Goal: Information Seeking & Learning: Learn about a topic

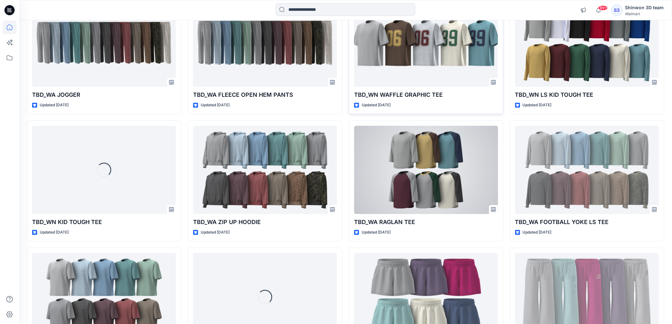
scroll to position [1599, 0]
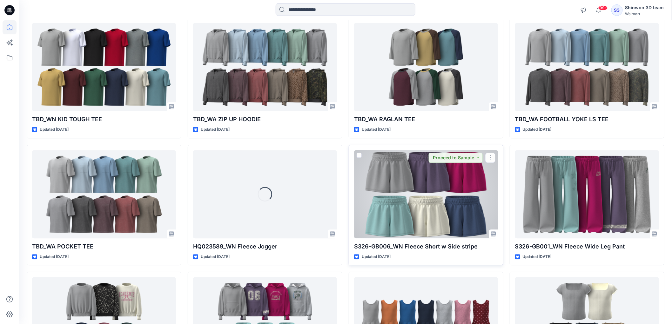
click at [395, 203] on div at bounding box center [426, 194] width 144 height 88
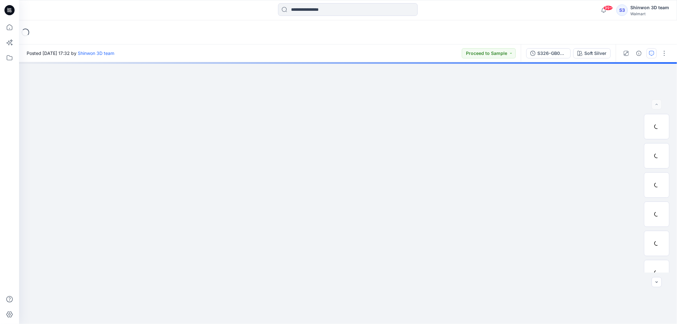
click at [650, 52] on icon "button" at bounding box center [651, 53] width 5 height 5
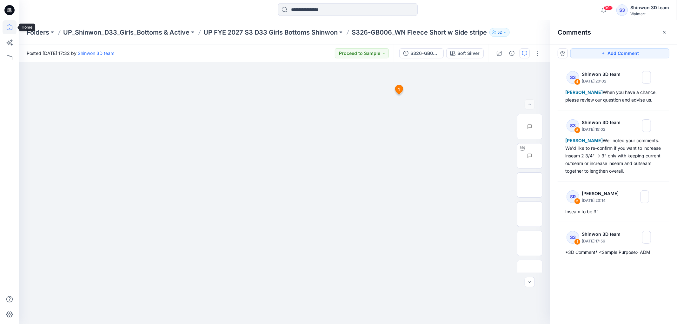
click at [5, 28] on icon at bounding box center [10, 27] width 14 height 14
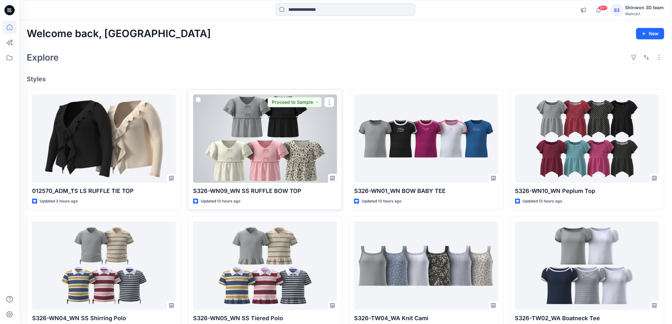
click at [249, 158] on div at bounding box center [265, 139] width 144 height 88
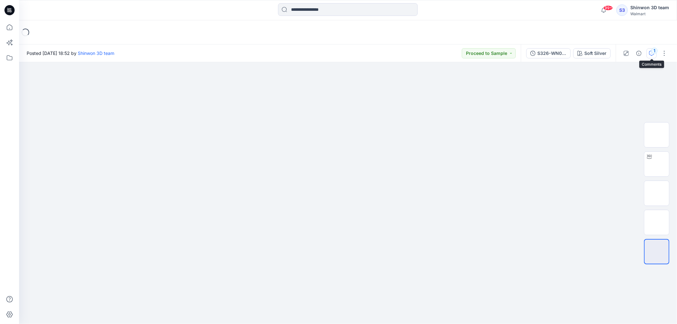
click at [651, 54] on icon "button" at bounding box center [651, 53] width 5 height 5
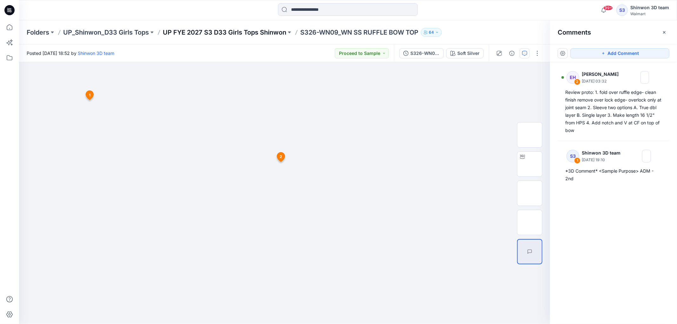
click at [265, 34] on p "UP FYE 2027 S3 D33 Girls Tops Shinwon" at bounding box center [225, 32] width 124 height 9
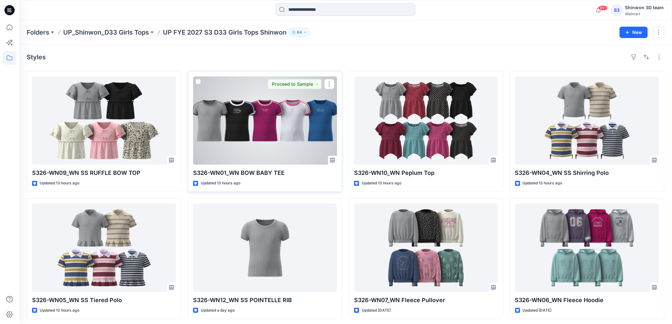
click at [283, 142] on div at bounding box center [265, 121] width 144 height 88
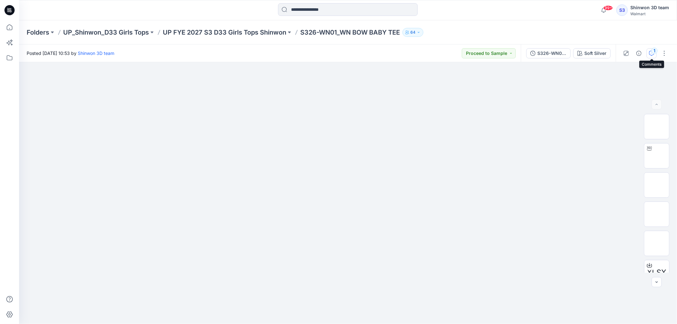
click at [651, 50] on button "1" at bounding box center [652, 53] width 10 height 10
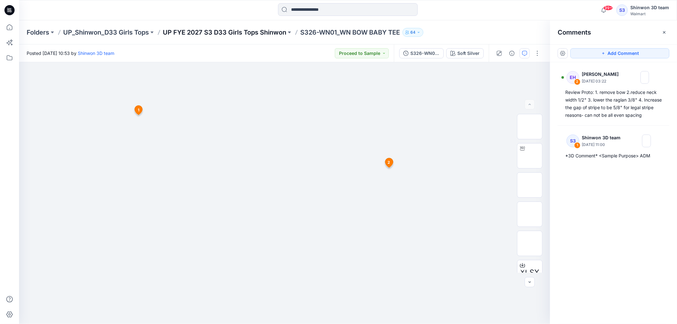
click at [201, 35] on p "UP FYE 2027 S3 D33 Girls Tops Shinwon" at bounding box center [225, 32] width 124 height 9
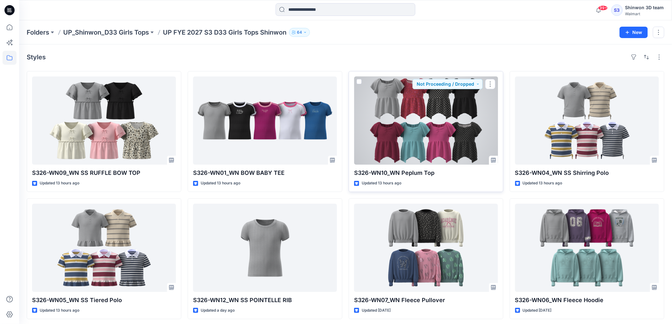
click at [411, 125] on div at bounding box center [426, 121] width 144 height 88
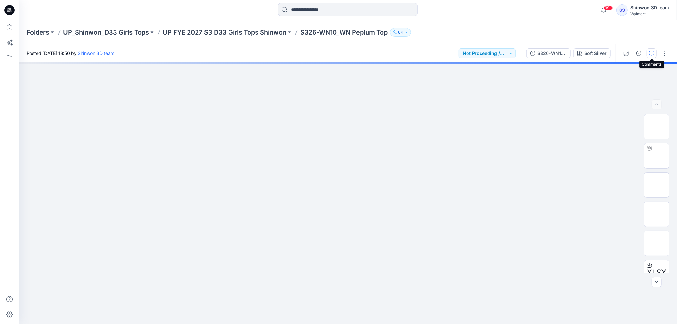
click at [649, 55] on icon "button" at bounding box center [651, 53] width 5 height 5
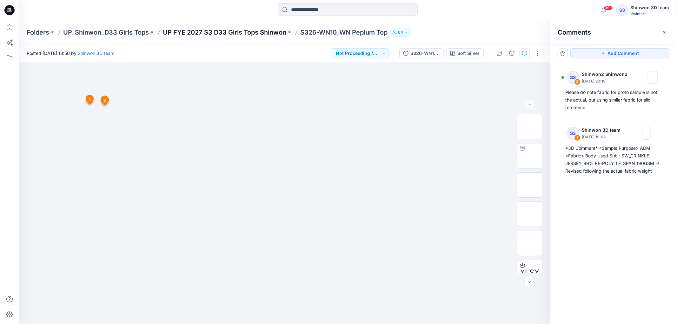
click at [221, 33] on p "UP FYE 2027 S3 D33 Girls Tops Shinwon" at bounding box center [225, 32] width 124 height 9
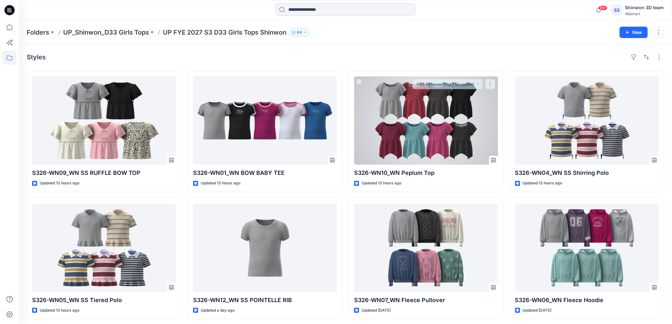
click at [412, 118] on div at bounding box center [426, 121] width 144 height 88
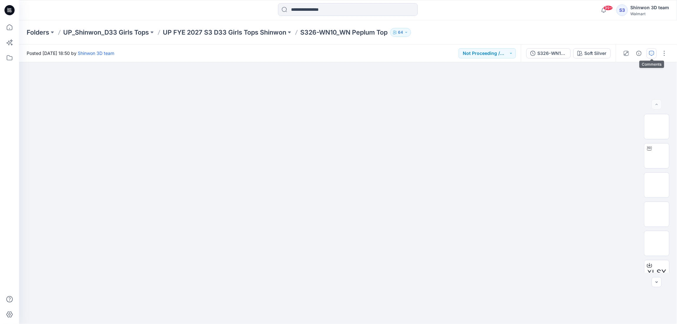
click at [648, 54] on button "button" at bounding box center [652, 53] width 10 height 10
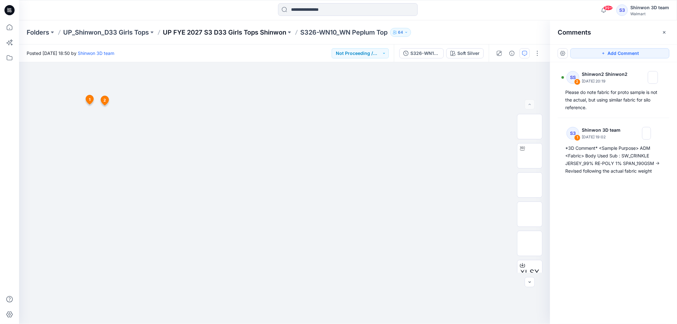
click at [227, 32] on p "UP FYE 2027 S3 D33 Girls Tops Shinwon" at bounding box center [225, 32] width 124 height 9
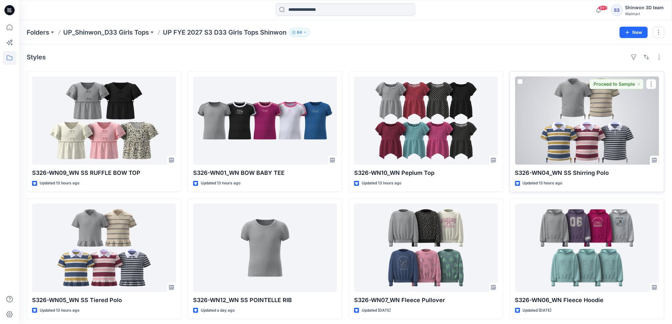
click at [580, 112] on div at bounding box center [587, 121] width 144 height 88
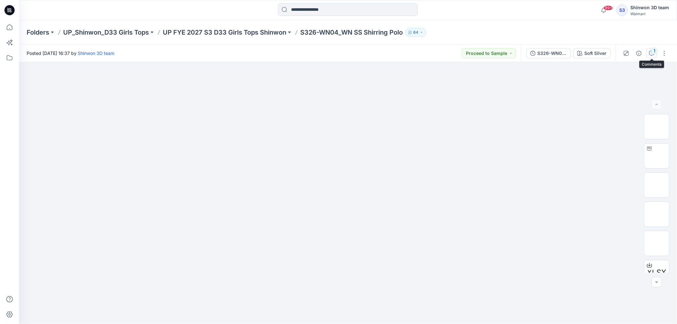
click at [653, 51] on div "1" at bounding box center [655, 51] width 6 height 6
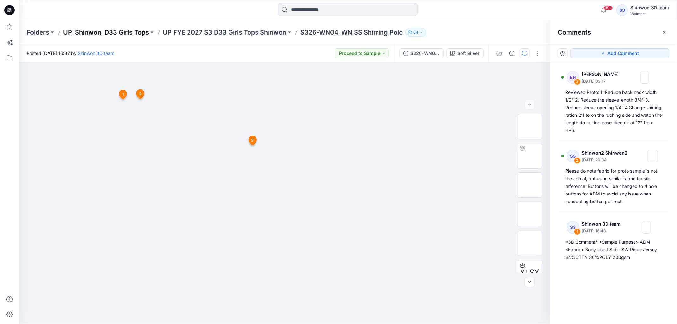
click at [135, 32] on p "UP_Shinwon_D33 Girls Tops" at bounding box center [106, 32] width 86 height 9
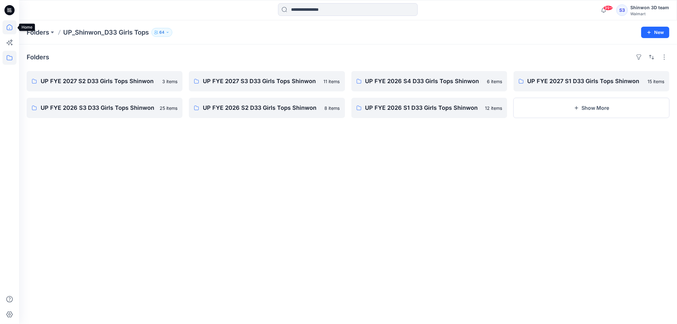
click at [9, 23] on icon at bounding box center [10, 27] width 14 height 14
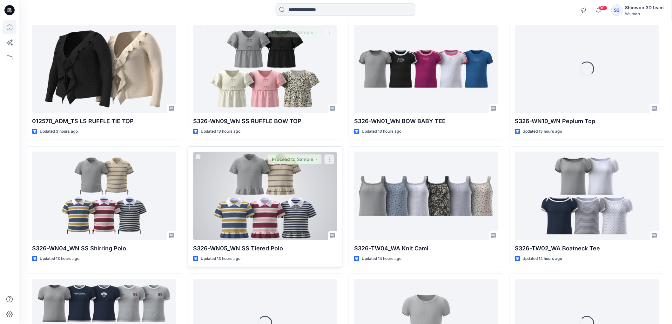
scroll to position [70, 0]
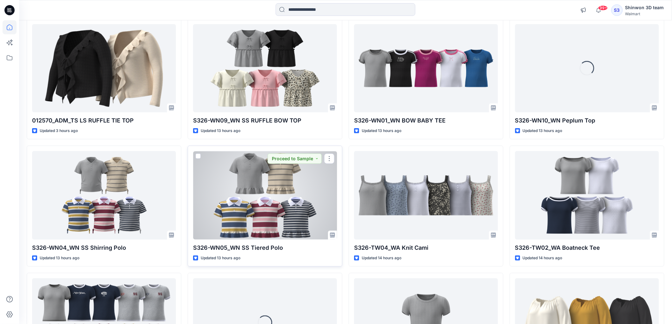
click at [261, 192] on div at bounding box center [265, 195] width 144 height 88
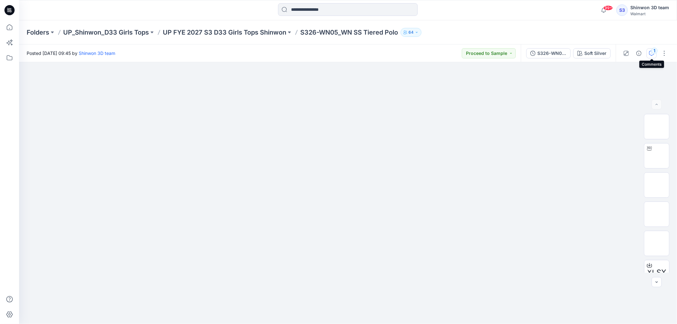
click at [648, 49] on button "1" at bounding box center [652, 53] width 10 height 10
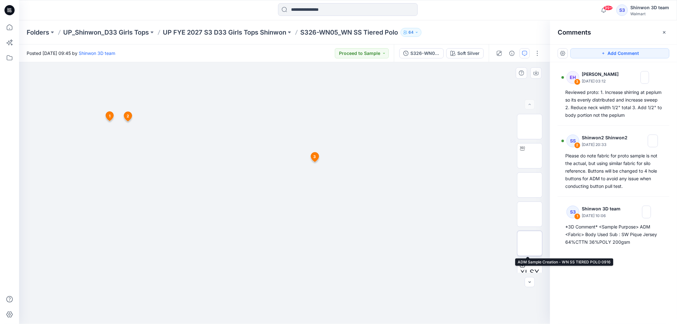
click at [530, 244] on img at bounding box center [530, 244] width 0 height 0
